Goal: Task Accomplishment & Management: Complete application form

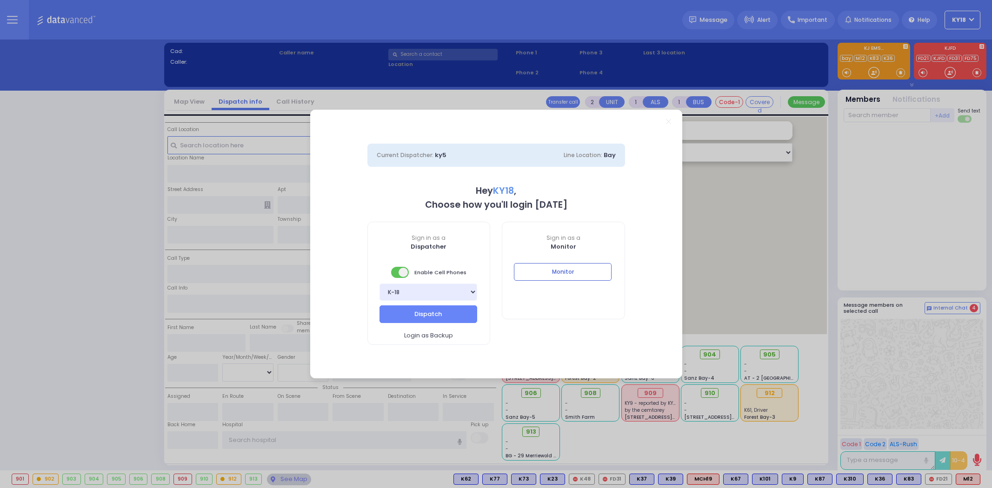
select select "4"
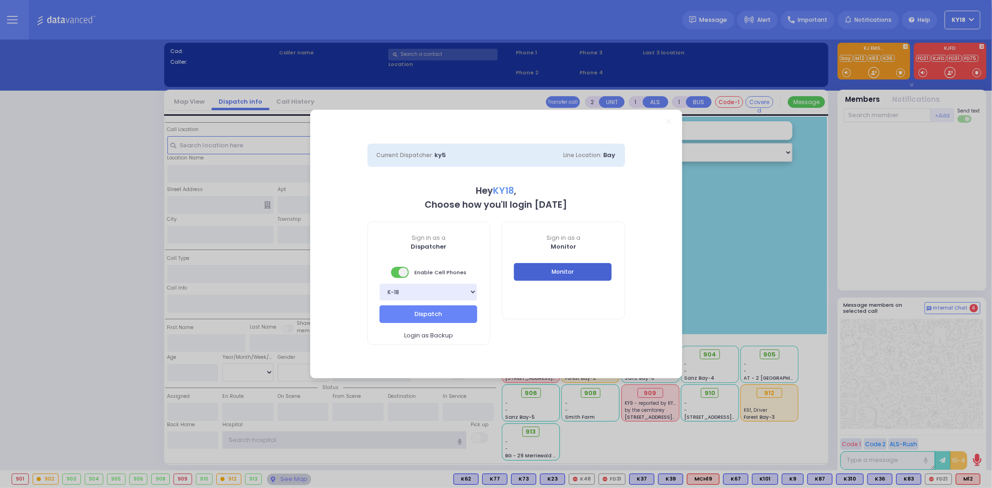
type input "ky18"
click at [560, 270] on button "Monitor" at bounding box center [563, 272] width 98 height 18
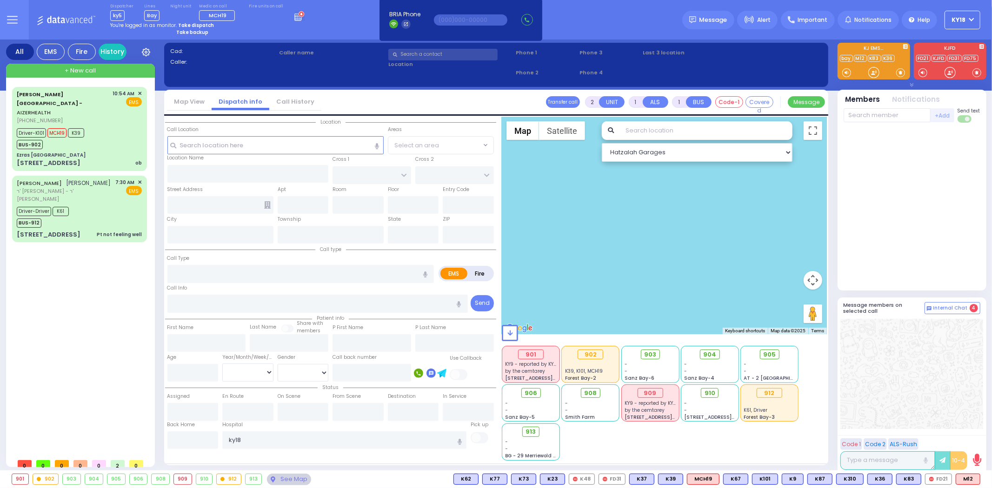
click at [908, 249] on div at bounding box center [911, 206] width 137 height 161
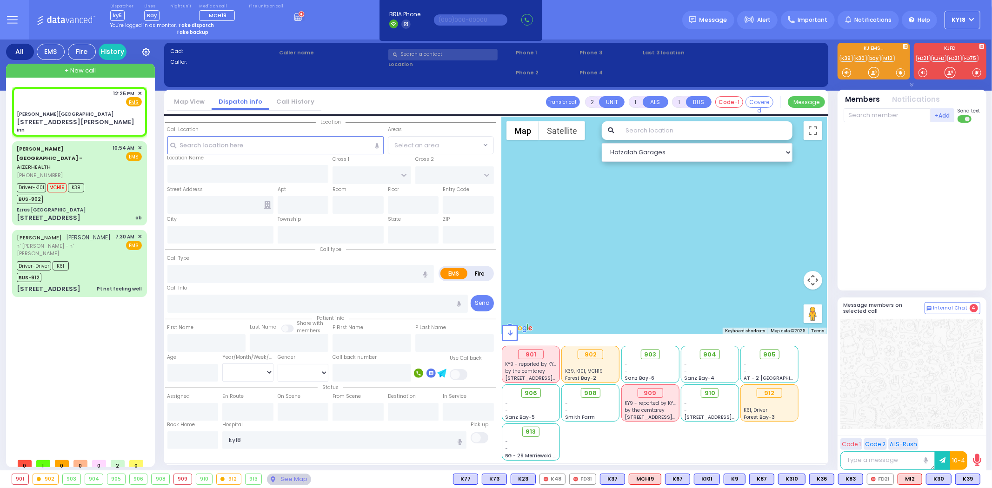
select select
type input "inn"
radio input "true"
select select
type input "12:25"
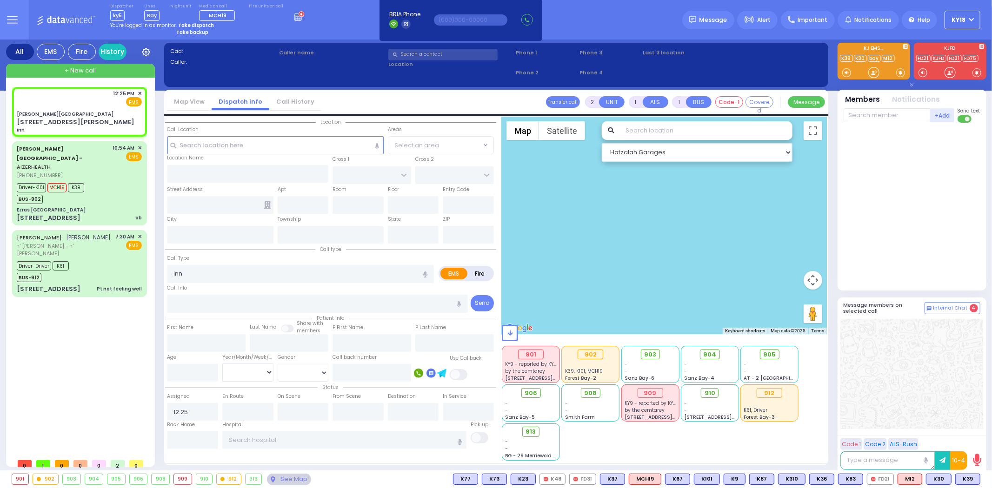
select select "Hatzalah Garages"
type input "[PERSON_NAME][GEOGRAPHIC_DATA]"
type input "CENTRAL VALLEY LINE"
type input "[PERSON_NAME][GEOGRAPHIC_DATA]"
type input "[STREET_ADDRESS][PERSON_NAME]"
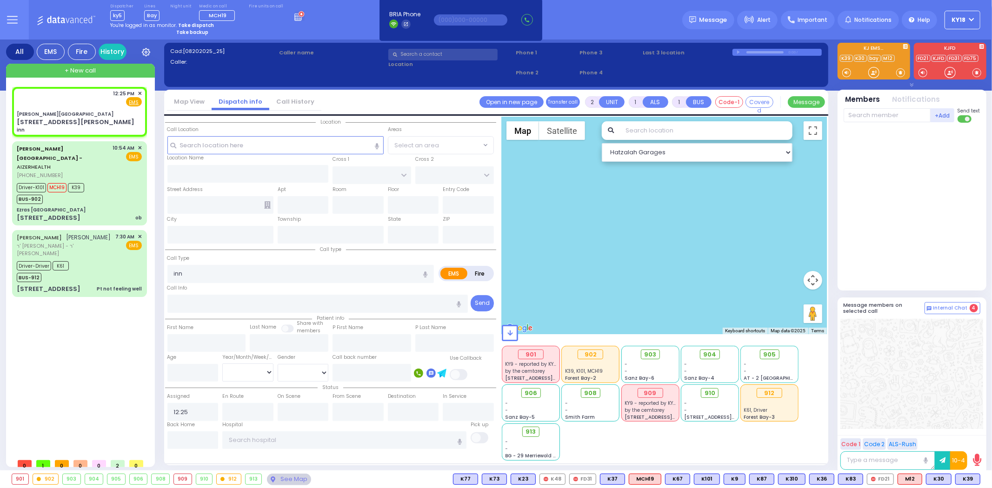
type input "Monroe"
type input "[US_STATE]"
type input "10950"
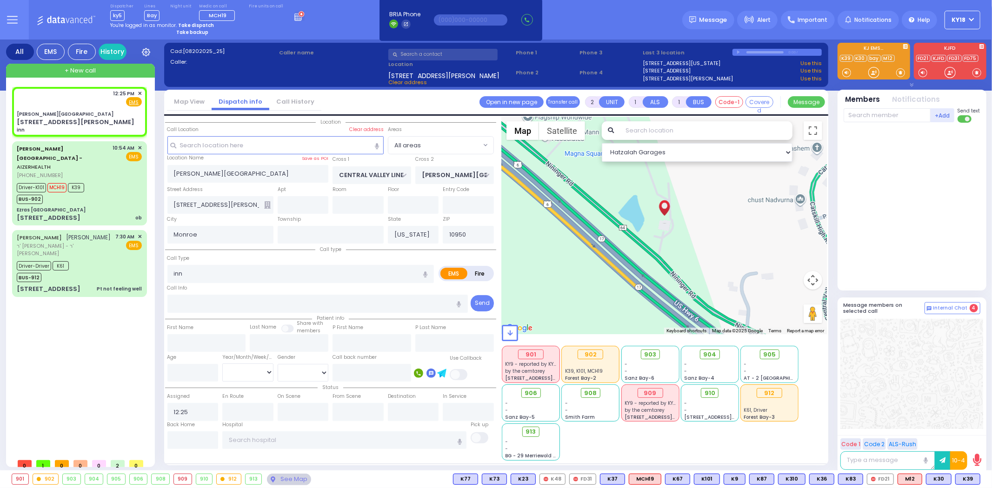
select select
radio input "true"
select select
select select "Hatzalah Garages"
select select
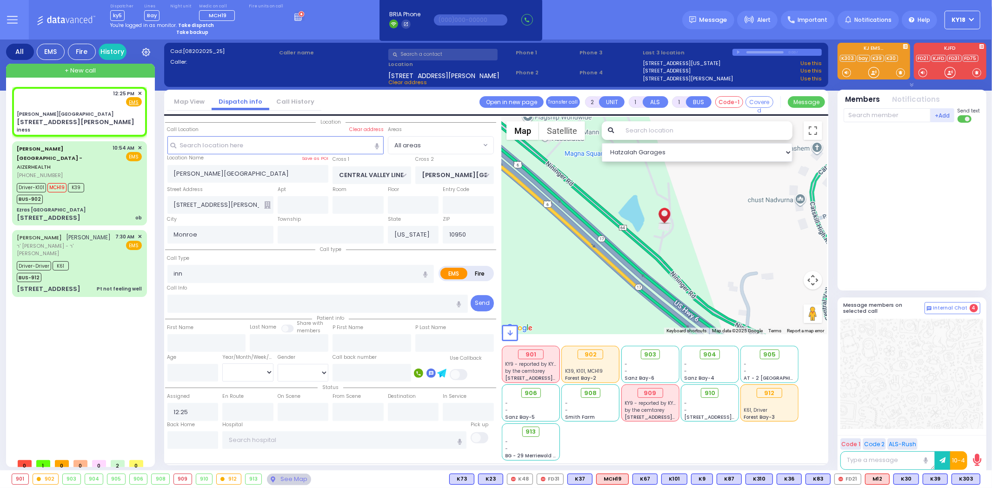
type input "iness"
radio input "true"
select select
select select "Hatzalah Garages"
select select
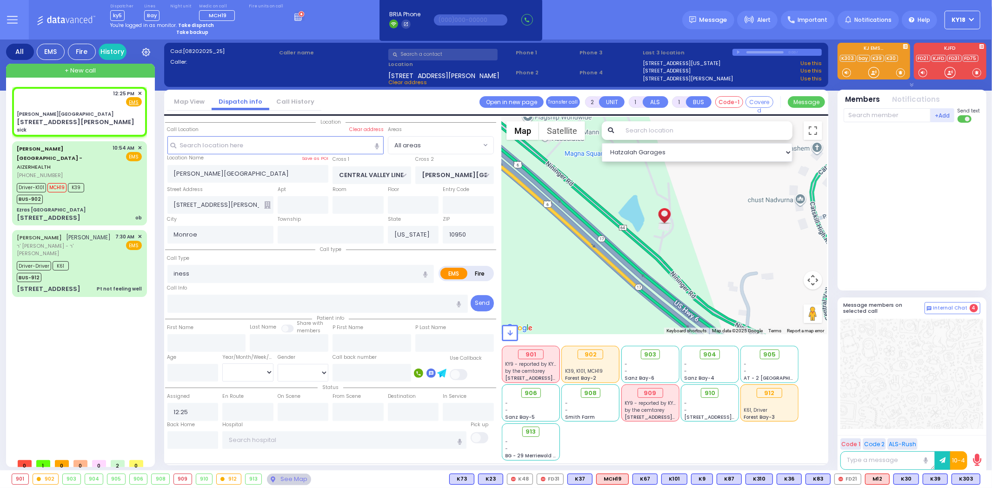
type input "sick"
radio input "true"
select select
select select "Hatzalah Garages"
select select
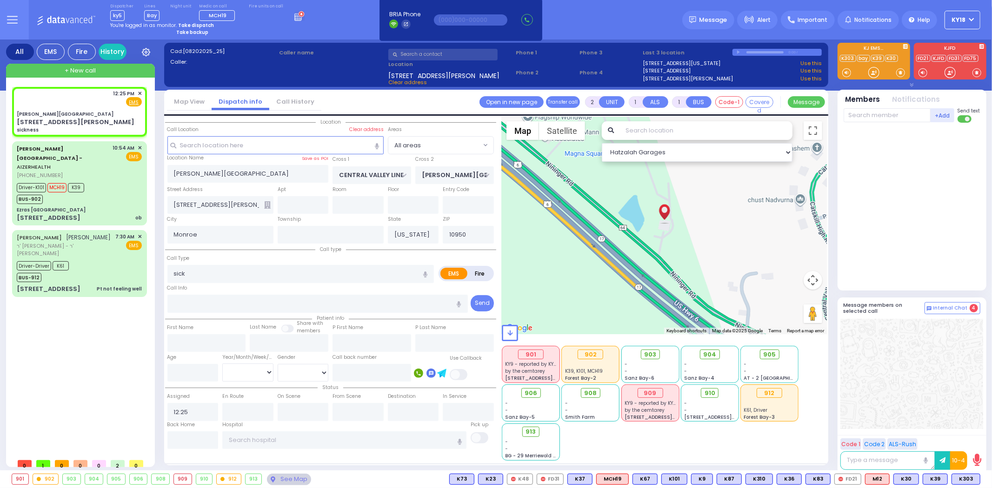
type input "sickness"
radio input "true"
select select
select select "Hatzalah Garages"
select select
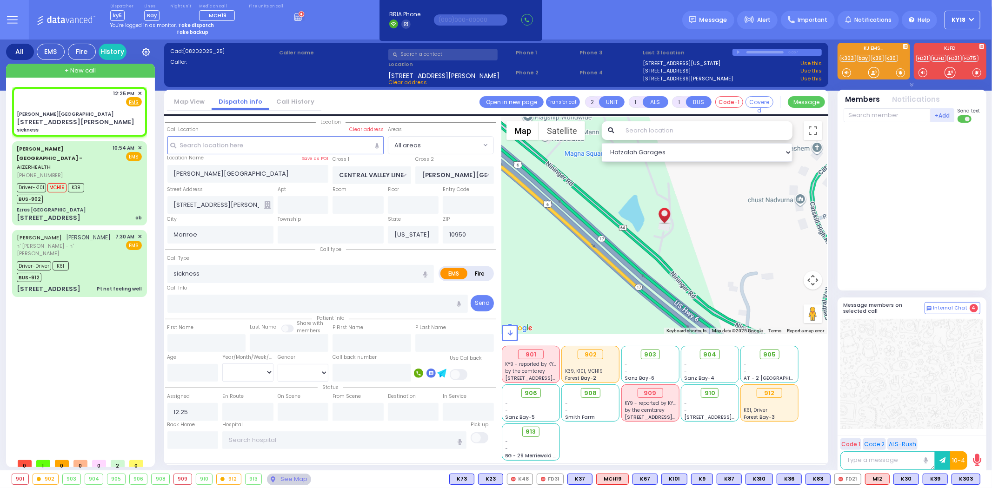
radio input "true"
select select
select select "Hatzalah Garages"
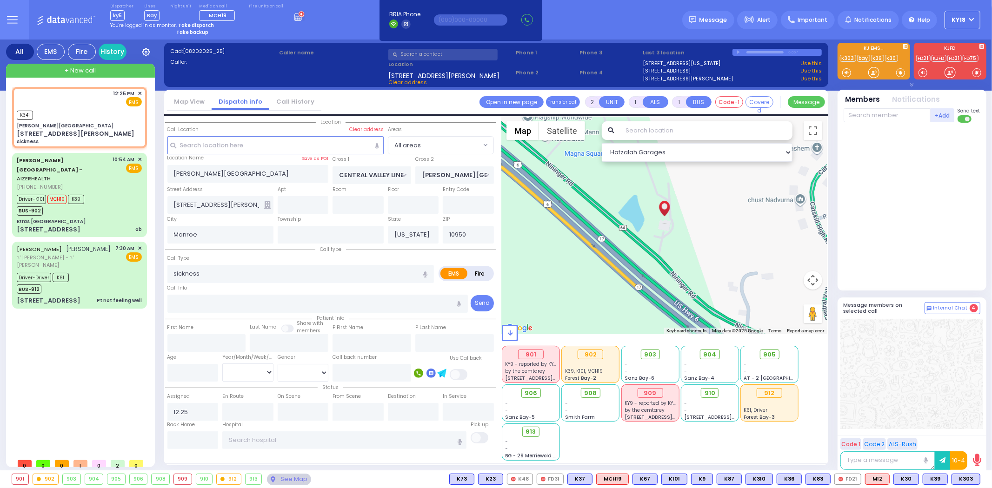
select select
radio input "true"
select select
type input "12:26"
select select "Hatzalah Garages"
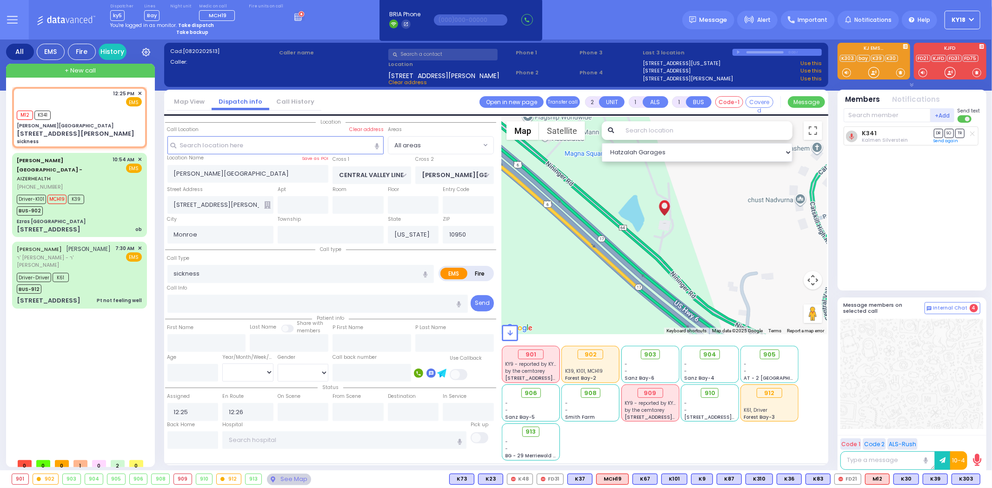
select select
radio input "true"
select select
select select "Hatzalah Garages"
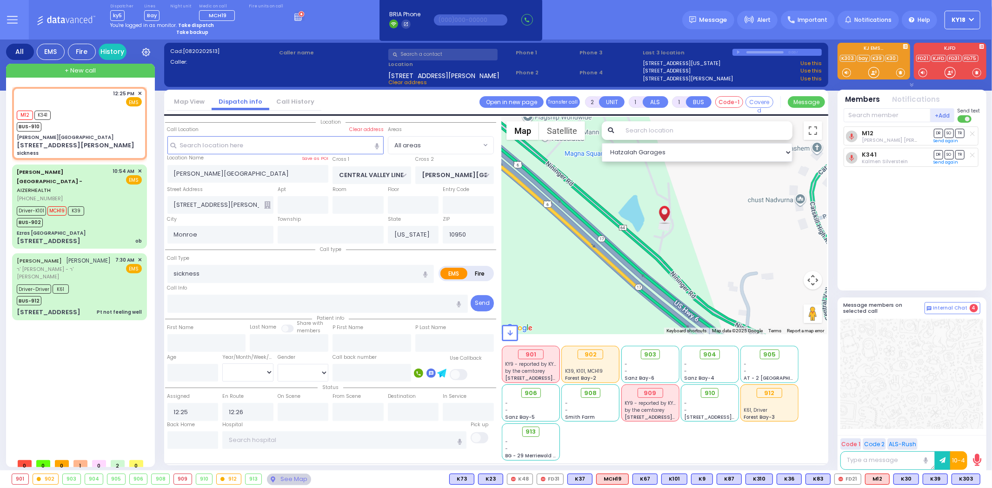
select select
radio input "true"
select select
select select "Hatzalah Garages"
